Goal: Navigation & Orientation: Find specific page/section

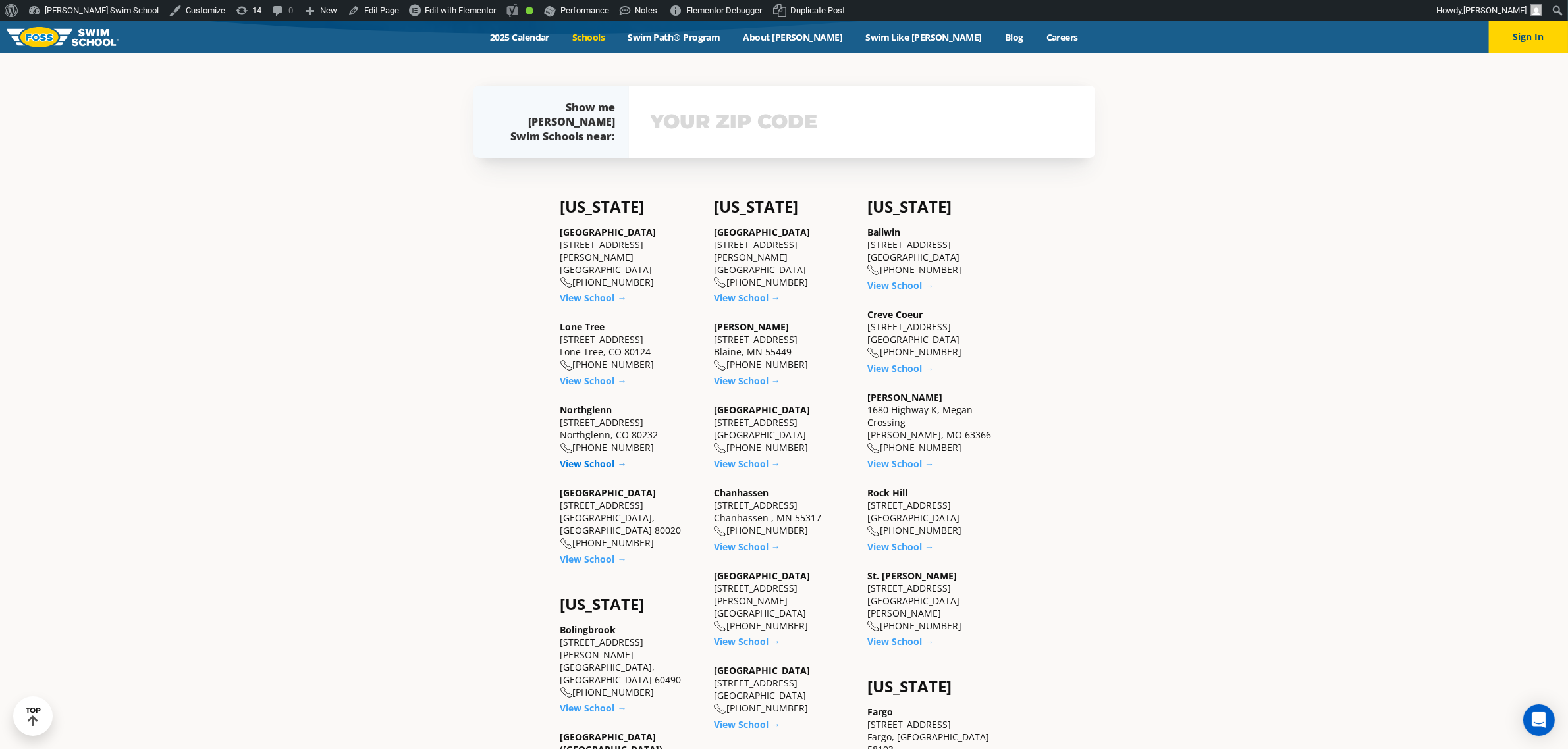
click at [590, 458] on link "View School →" at bounding box center [593, 464] width 66 height 12
click at [587, 553] on link "View School →" at bounding box center [593, 560] width 66 height 12
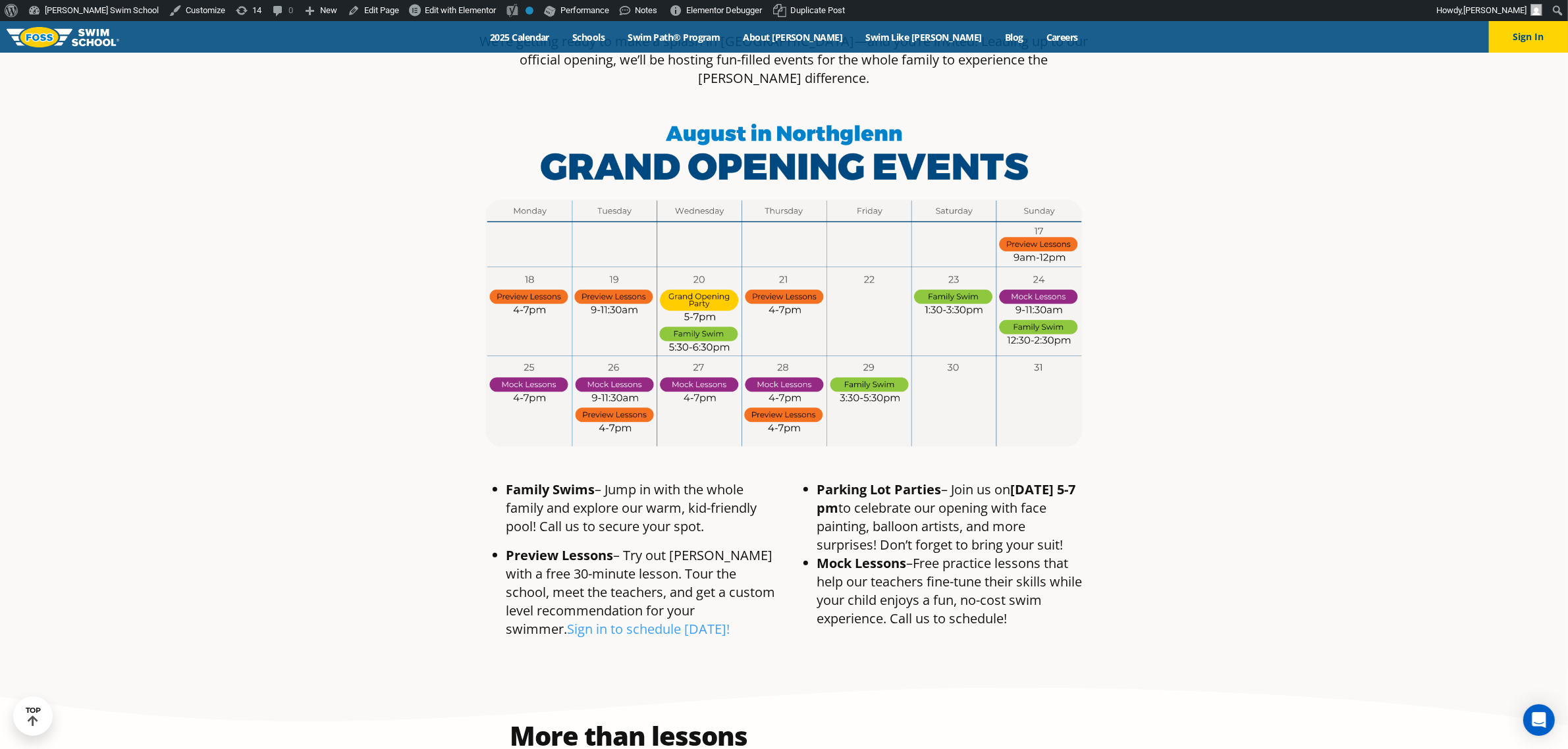
scroll to position [987, 0]
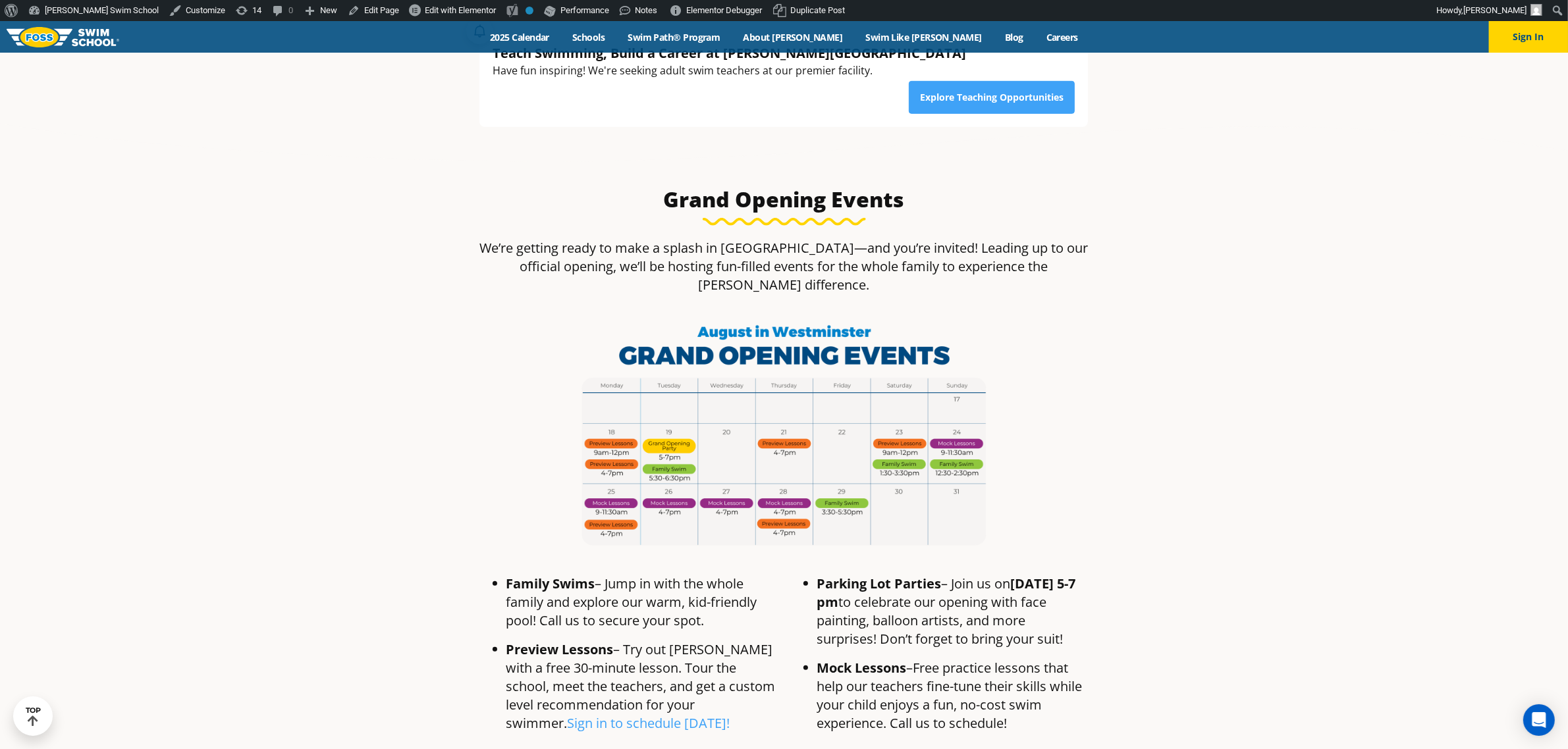
scroll to position [740, 0]
